Goal: Communication & Community: Answer question/provide support

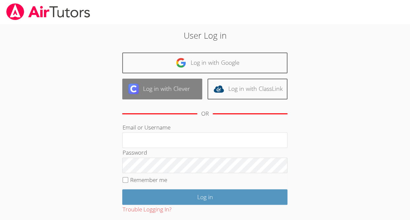
click at [176, 93] on link "Log in with Clever" at bounding box center [162, 89] width 80 height 21
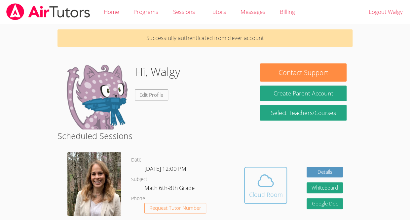
click at [266, 189] on icon at bounding box center [266, 181] width 19 height 19
click at [252, 192] on div "Cloud Room" at bounding box center [266, 194] width 34 height 9
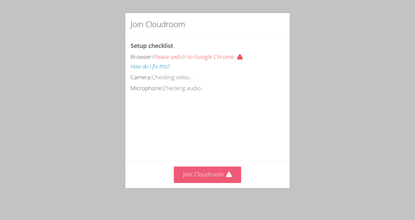
click at [210, 179] on button "Join Cloudroom" at bounding box center [208, 175] width 68 height 16
click at [213, 182] on button "Join Cloudroom" at bounding box center [208, 175] width 68 height 16
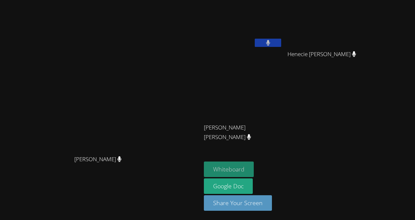
click at [254, 170] on button "Whiteboard" at bounding box center [229, 170] width 50 height 16
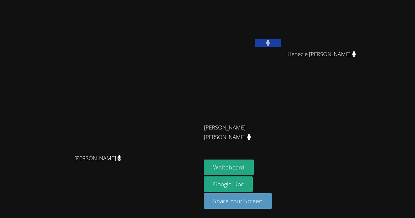
click at [199, 105] on video at bounding box center [101, 96] width 196 height 110
click at [34, 195] on div "Sandra Davis Sandra Davis" at bounding box center [101, 109] width 196 height 213
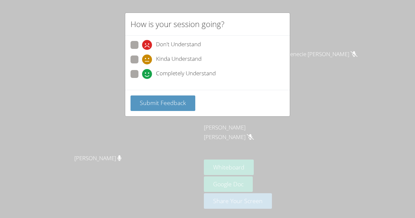
click at [35, 188] on div "How is your session going? Don't Understand Kinda Understand Completely Underst…" at bounding box center [207, 109] width 415 height 218
click at [162, 74] on span "Completely Understand" at bounding box center [186, 74] width 60 height 10
click at [148, 74] on input "Completely Understand" at bounding box center [145, 73] width 6 height 6
radio input "true"
click at [167, 96] on button "Submit Feedback" at bounding box center [163, 104] width 65 height 16
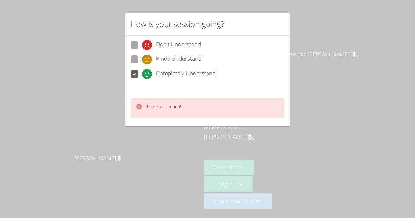
click at [196, 98] on div "Thanks so much!" at bounding box center [208, 108] width 154 height 20
click at [159, 104] on p "Thanks so much!" at bounding box center [164, 107] width 35 height 7
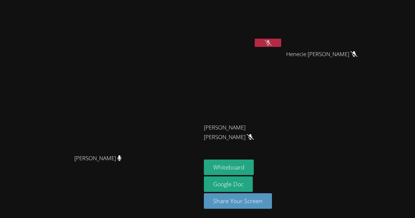
click at [122, 108] on video at bounding box center [101, 96] width 196 height 110
click at [35, 197] on div "Sandra Davis Sandra Davis" at bounding box center [101, 109] width 196 height 213
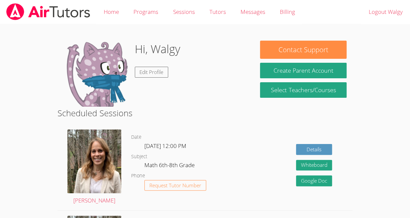
click at [44, 182] on body "Home Programs Sessions Tutors Messages Billing Logout Walgy Hi, Walgy Edit Prof…" at bounding box center [205, 109] width 410 height 218
